Goal: Task Accomplishment & Management: Manage account settings

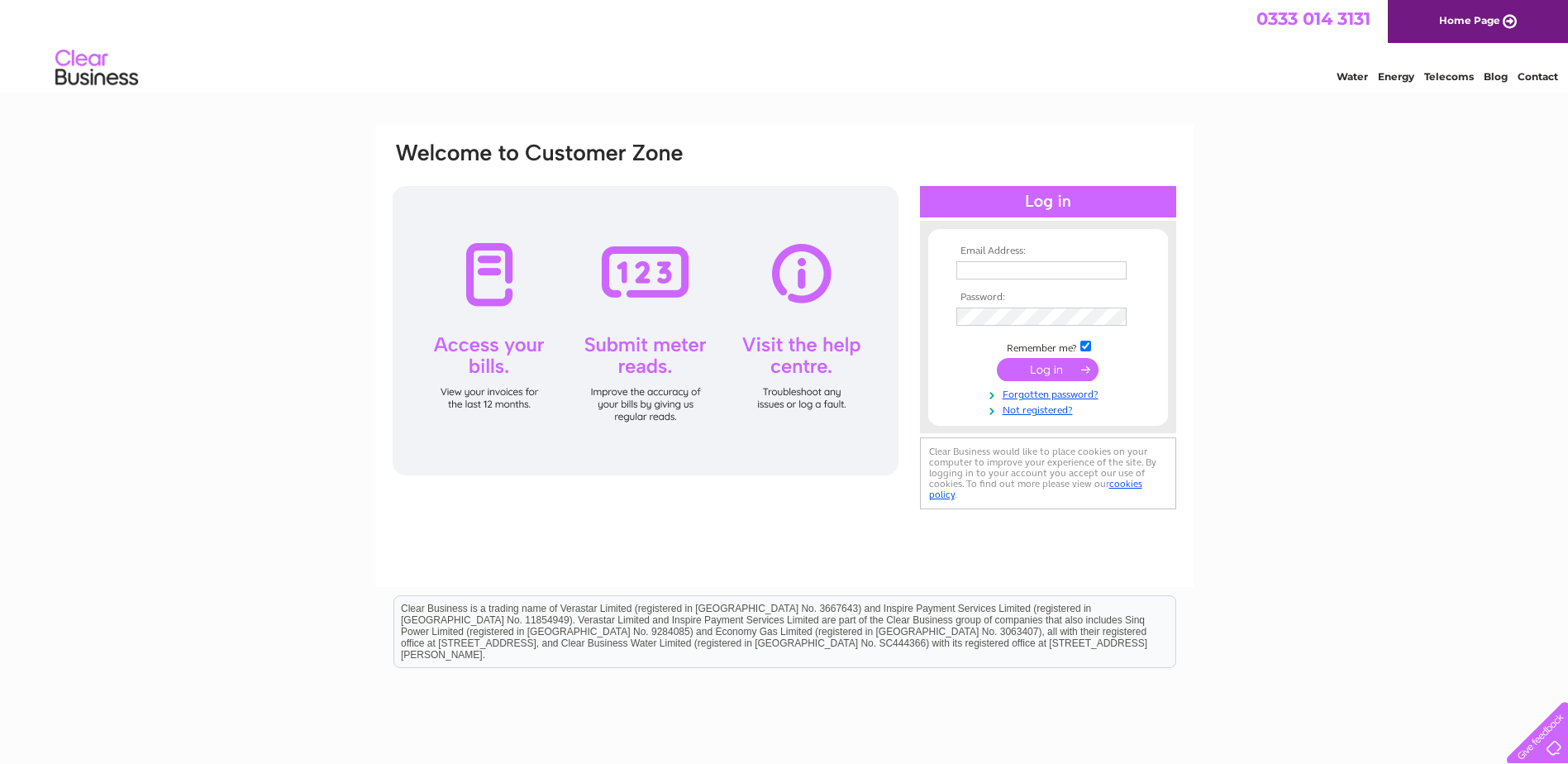
type input "anne.gibson@bsw.co.uk"
click at [1047, 367] on input "submit" at bounding box center [1048, 369] width 102 height 23
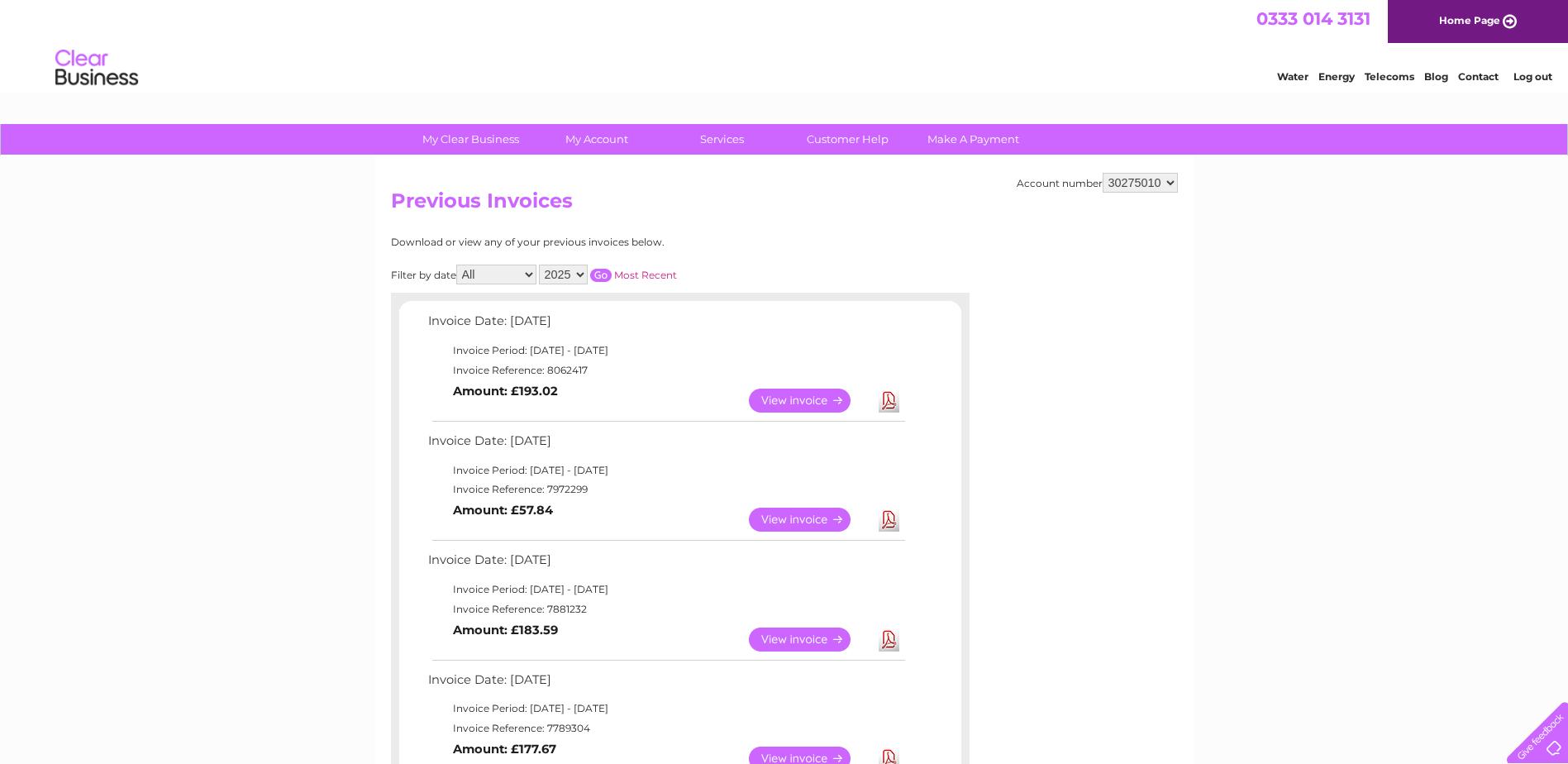
click at [794, 392] on link "View" at bounding box center [809, 400] width 122 height 24
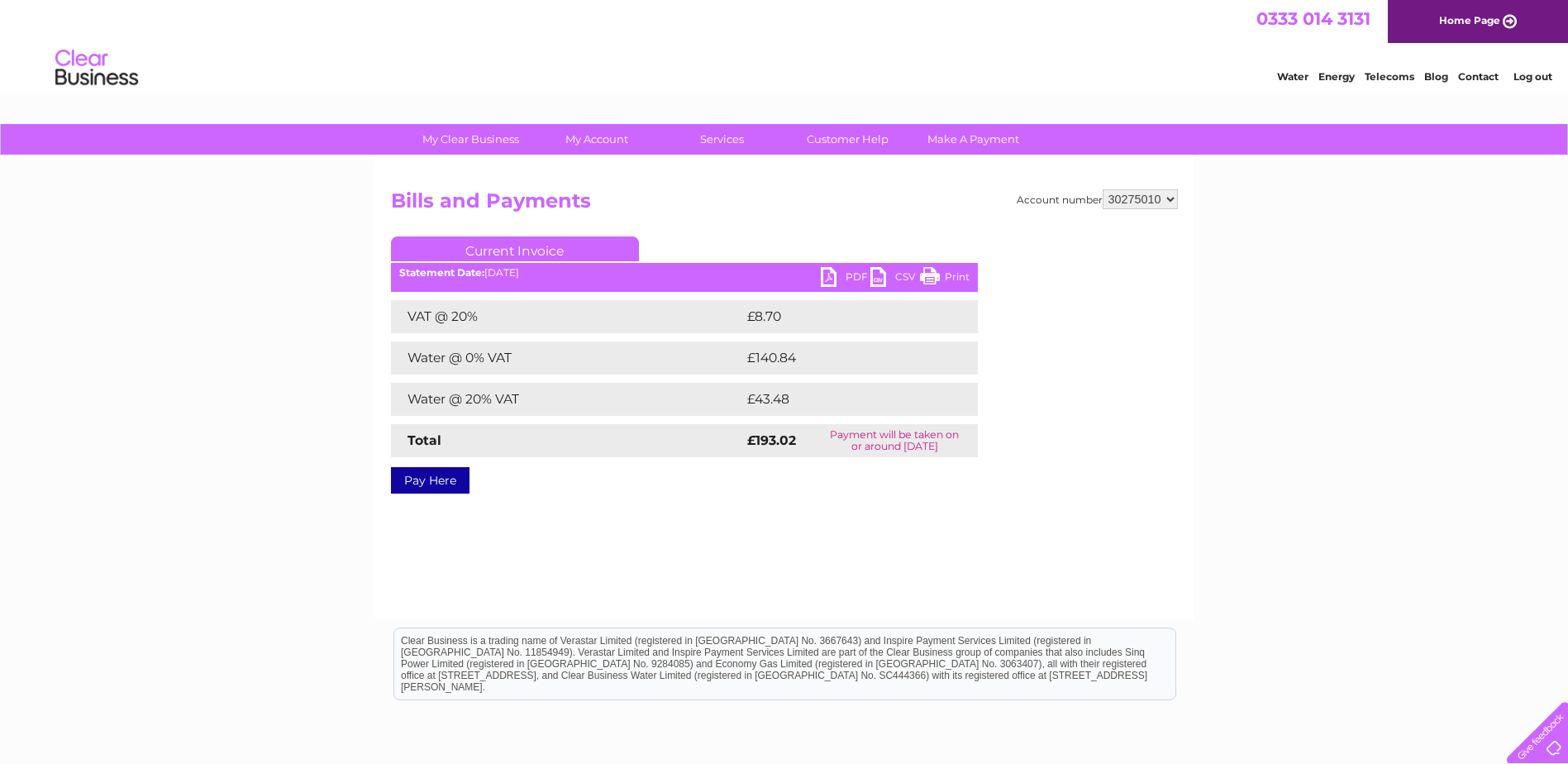
click at [856, 277] on link "PDF" at bounding box center [845, 279] width 50 height 24
click at [1532, 79] on link "Log out" at bounding box center [1533, 77] width 39 height 13
